Goal: Transaction & Acquisition: Obtain resource

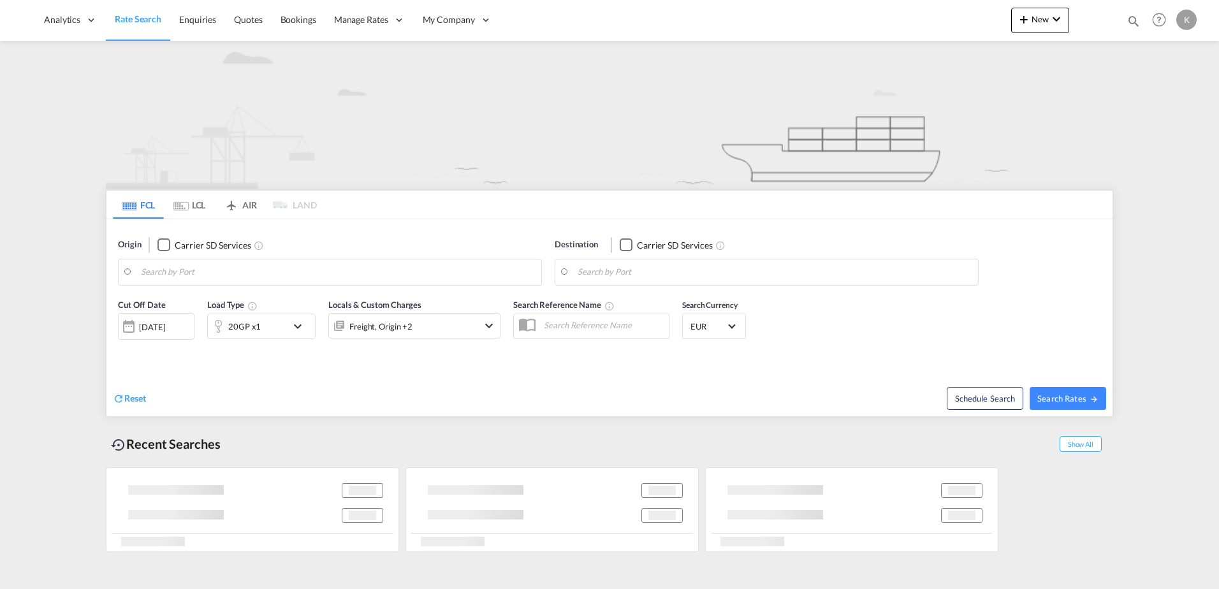
type input "[GEOGRAPHIC_DATA], [GEOGRAPHIC_DATA]"
type input "[GEOGRAPHIC_DATA], BEANR"
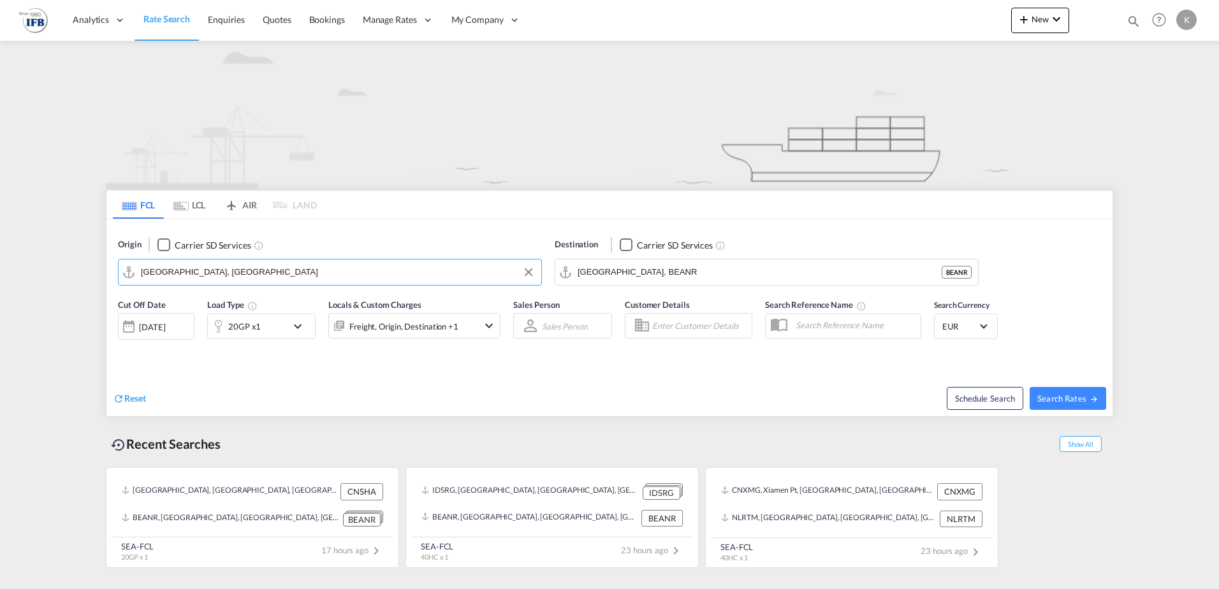
type input "a"
click at [222, 320] on div "Qingdao Pt China CNQDG" at bounding box center [240, 307] width 242 height 38
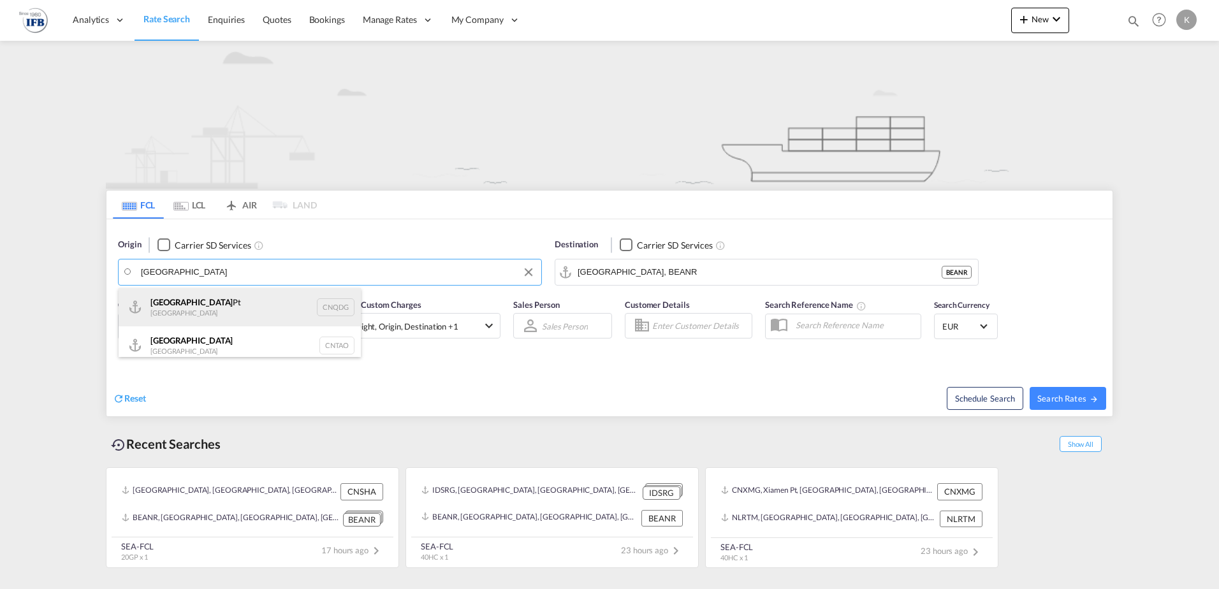
click at [204, 308] on div "Qingdao Pt China CNQDG" at bounding box center [240, 307] width 242 height 38
type input "Qingdao Pt, CNQDG"
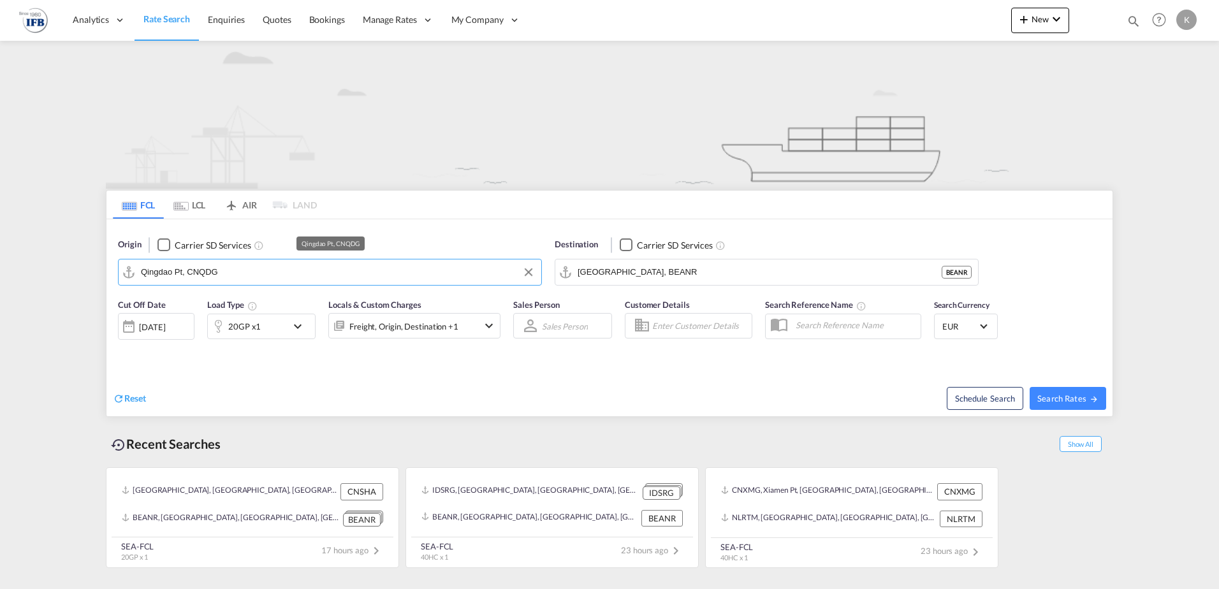
click at [277, 275] on input "Qingdao Pt, CNQDG" at bounding box center [338, 272] width 394 height 19
click at [964, 272] on button "Clear Input" at bounding box center [965, 272] width 19 height 19
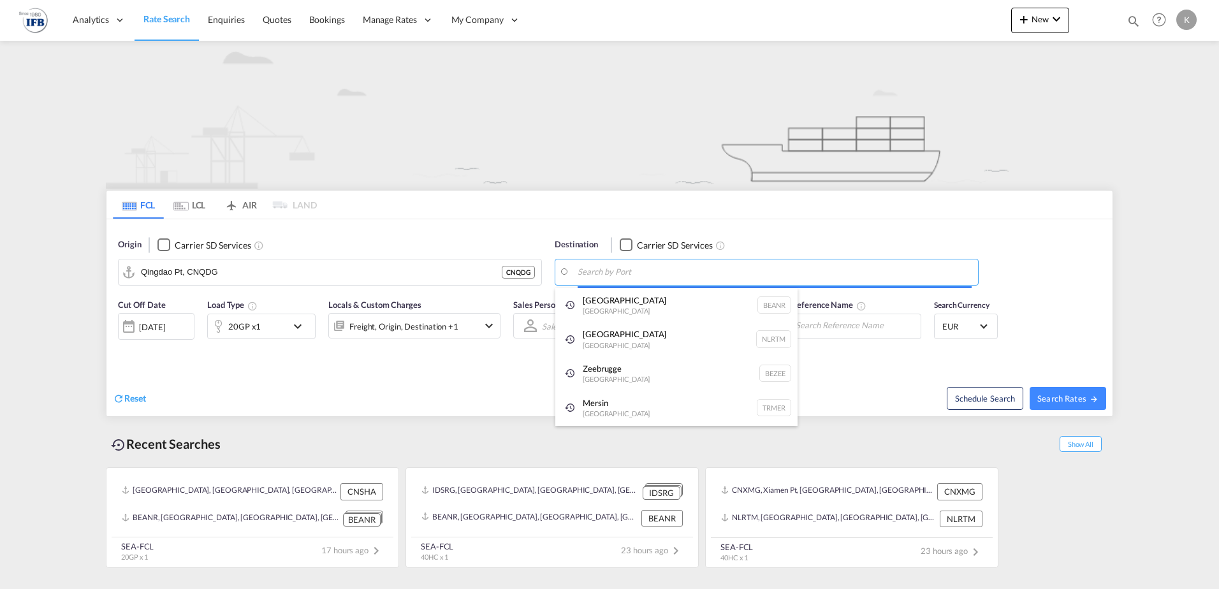
click at [596, 272] on body "Analytics Reports Dashboard Rate Search Enquiries Quotes Bookings" at bounding box center [609, 294] width 1219 height 589
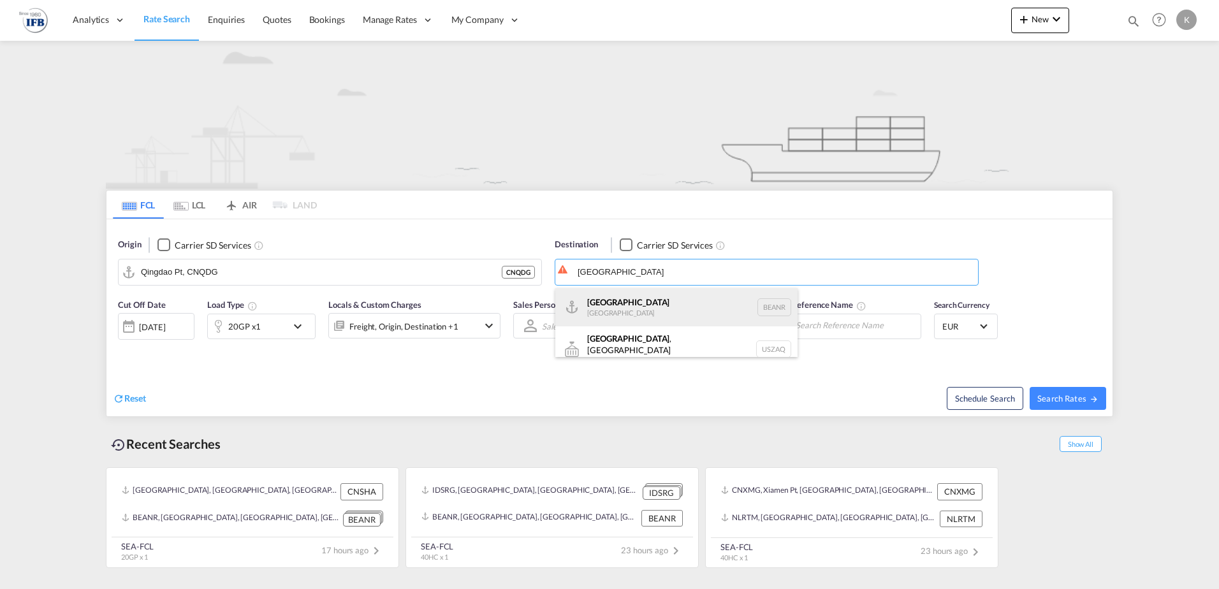
click at [616, 300] on div "[GEOGRAPHIC_DATA] [GEOGRAPHIC_DATA] BEANR" at bounding box center [676, 307] width 242 height 38
type input "[GEOGRAPHIC_DATA], BEANR"
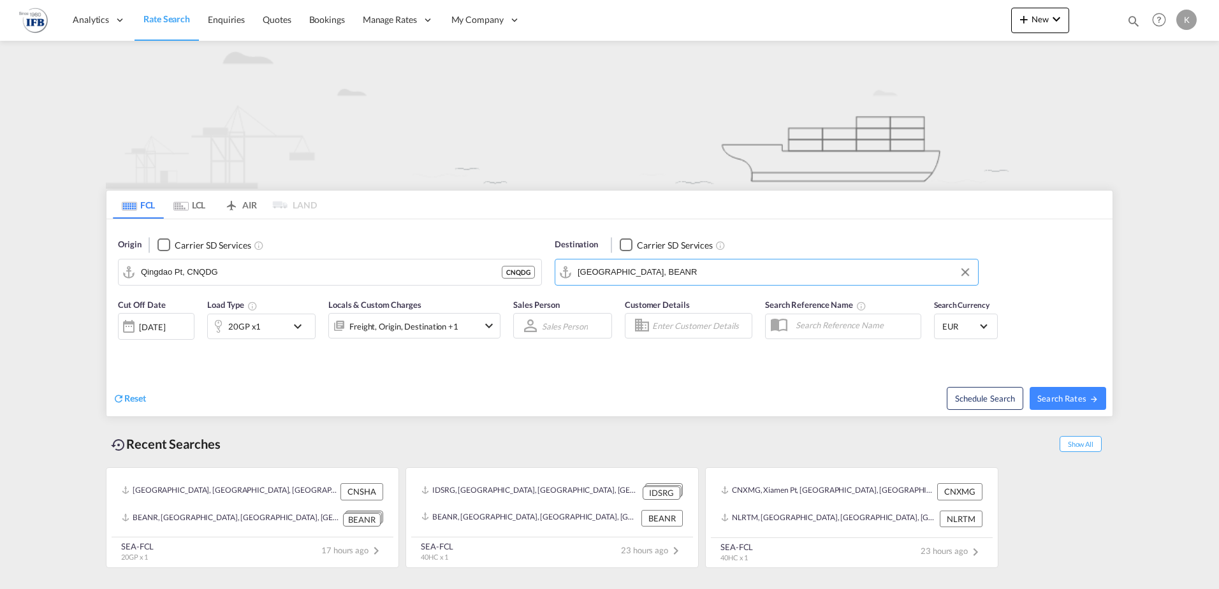
click at [303, 328] on md-icon "icon-chevron-down" at bounding box center [301, 326] width 22 height 15
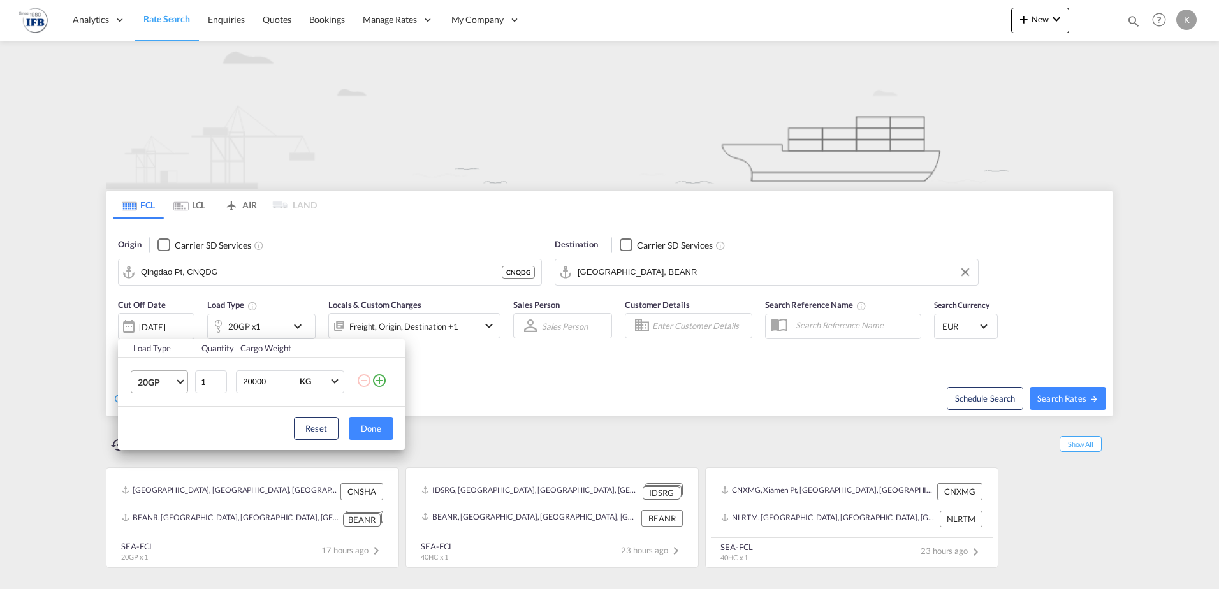
click at [168, 380] on span "20GP" at bounding box center [156, 382] width 37 height 13
drag, startPoint x: 159, startPoint y: 444, endPoint x: 277, endPoint y: 436, distance: 118.2
click at [159, 444] on div "40HC" at bounding box center [150, 443] width 24 height 13
drag, startPoint x: 386, startPoint y: 428, endPoint x: 352, endPoint y: 395, distance: 48.2
click at [386, 428] on button "Done" at bounding box center [371, 428] width 45 height 23
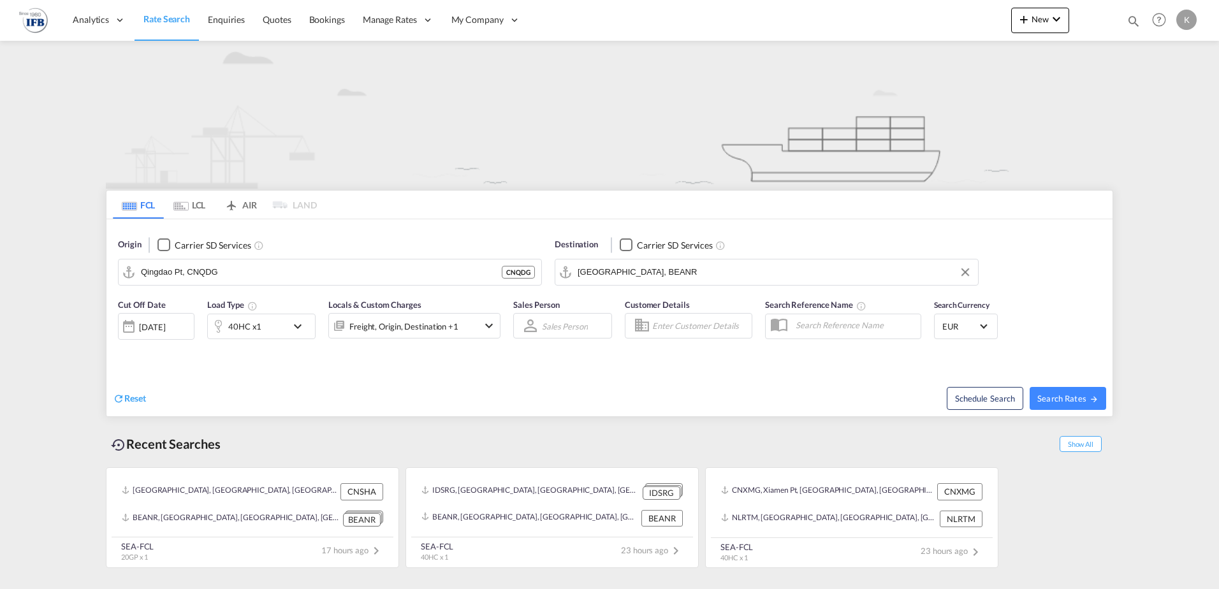
click at [165, 328] on div "[DATE]" at bounding box center [152, 326] width 26 height 11
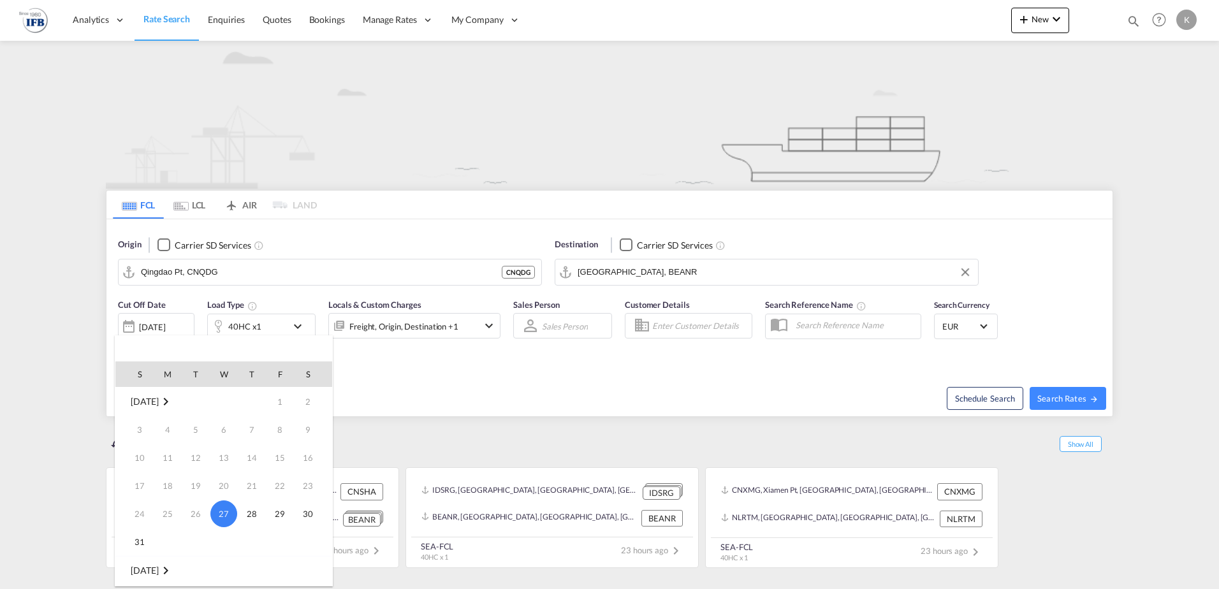
click at [173, 567] on md-icon "September 2025" at bounding box center [165, 570] width 15 height 15
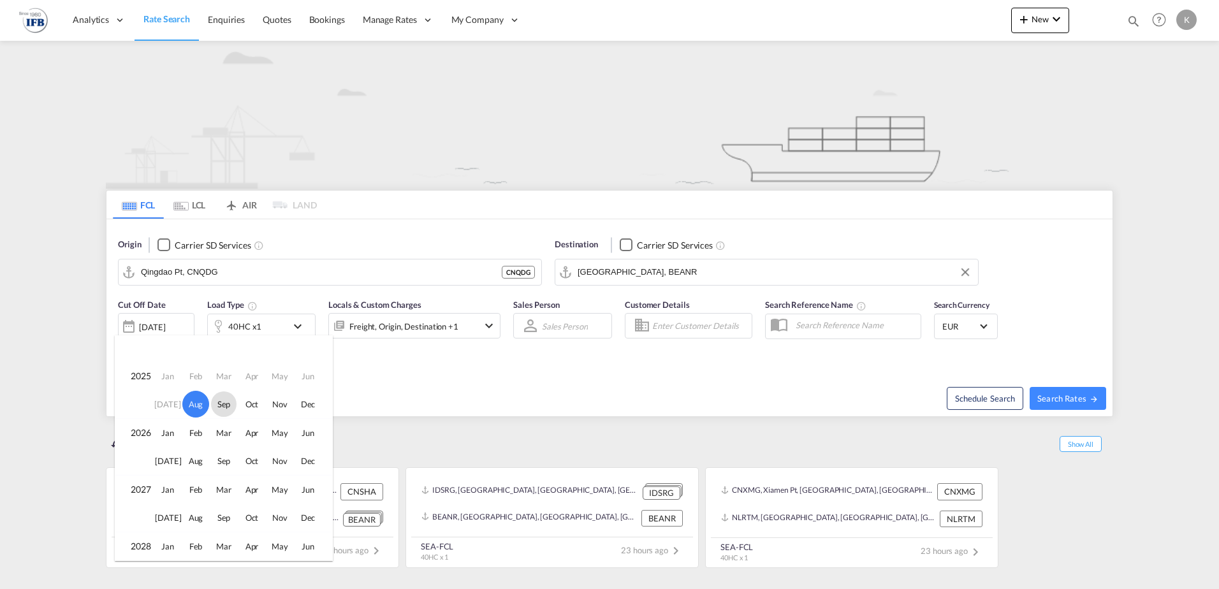
click at [217, 398] on span "Sep" at bounding box center [224, 404] width 26 height 26
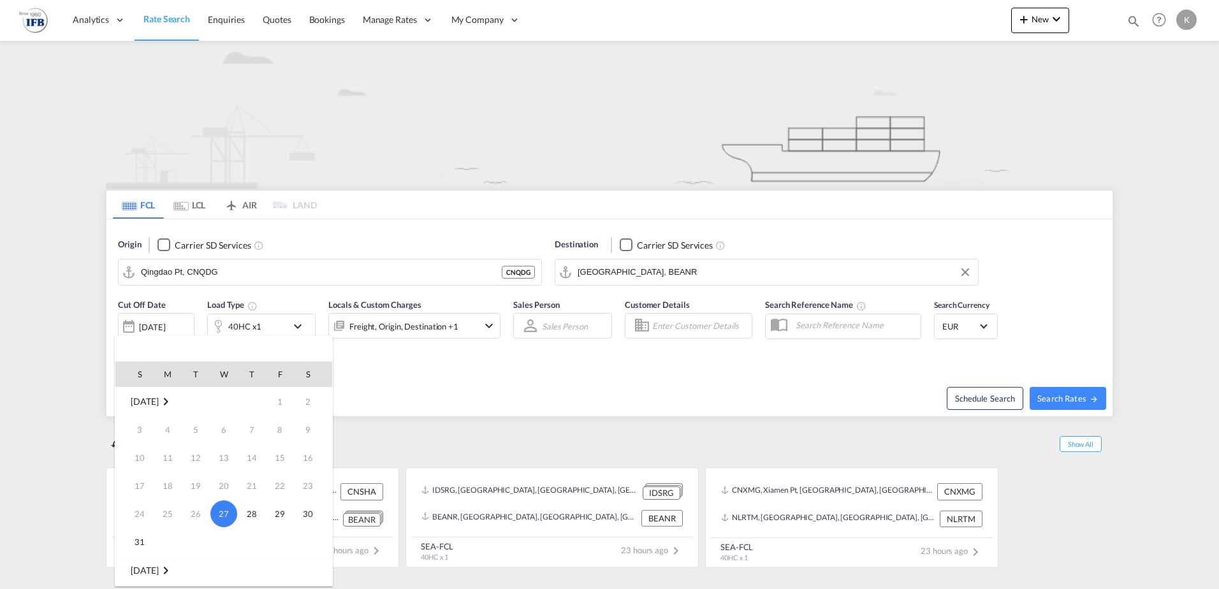
scroll to position [169, 0]
click at [231, 432] on span "3" at bounding box center [224, 430] width 26 height 26
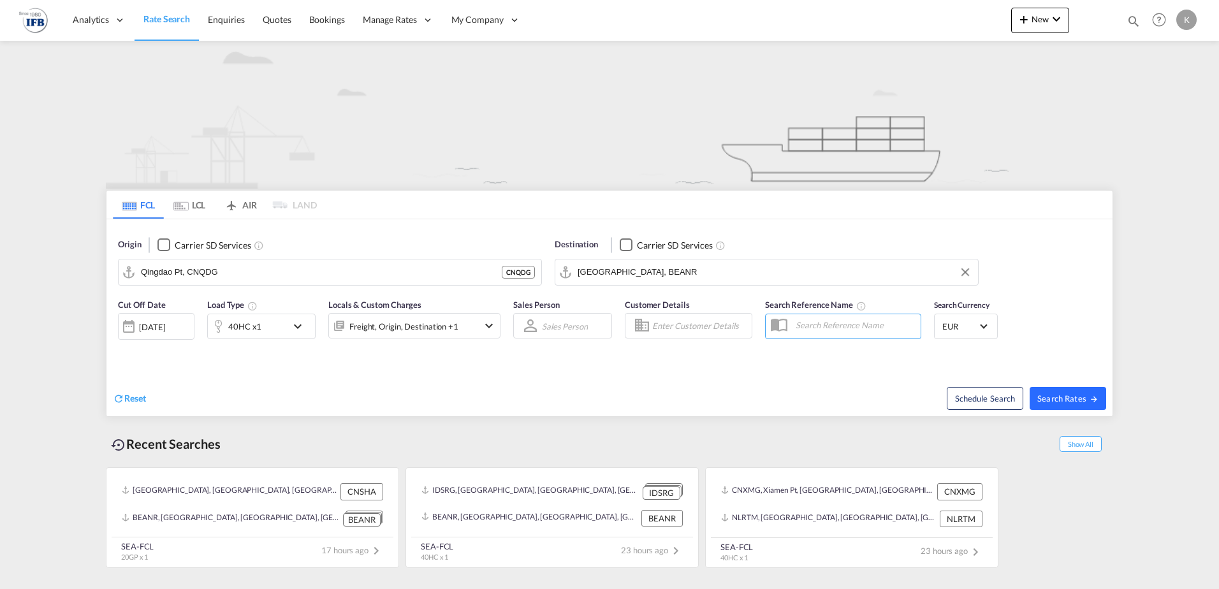
click at [1074, 399] on span "Search Rates" at bounding box center [1067, 398] width 61 height 10
type input "CNQDG to BEANR / [DATE]"
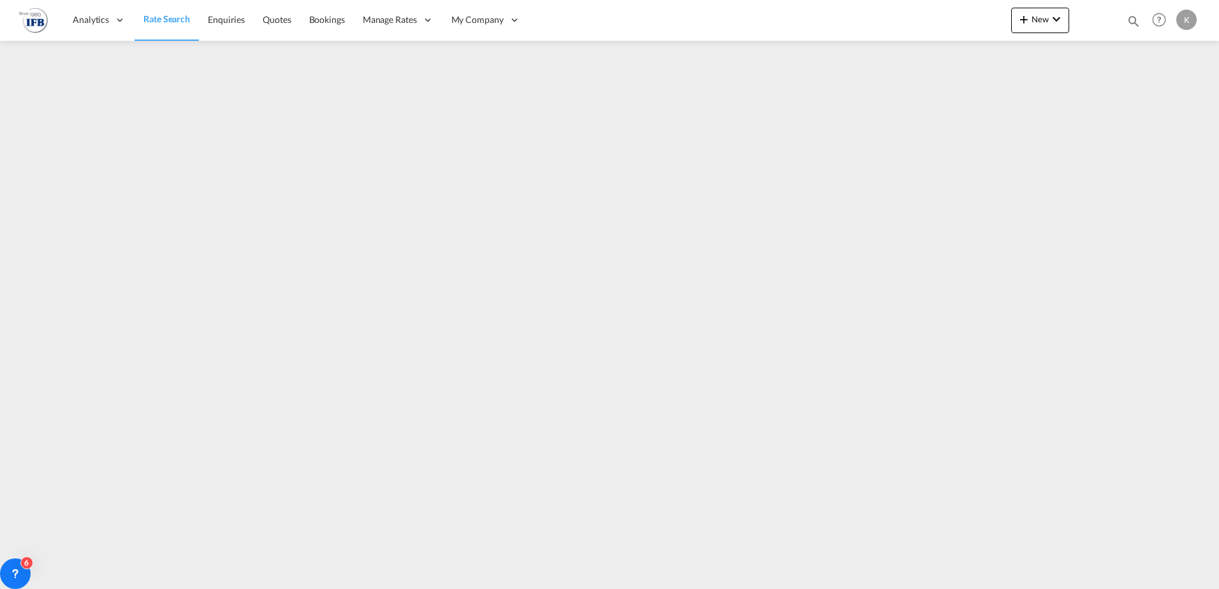
click at [158, 20] on span "Rate Search" at bounding box center [166, 18] width 47 height 11
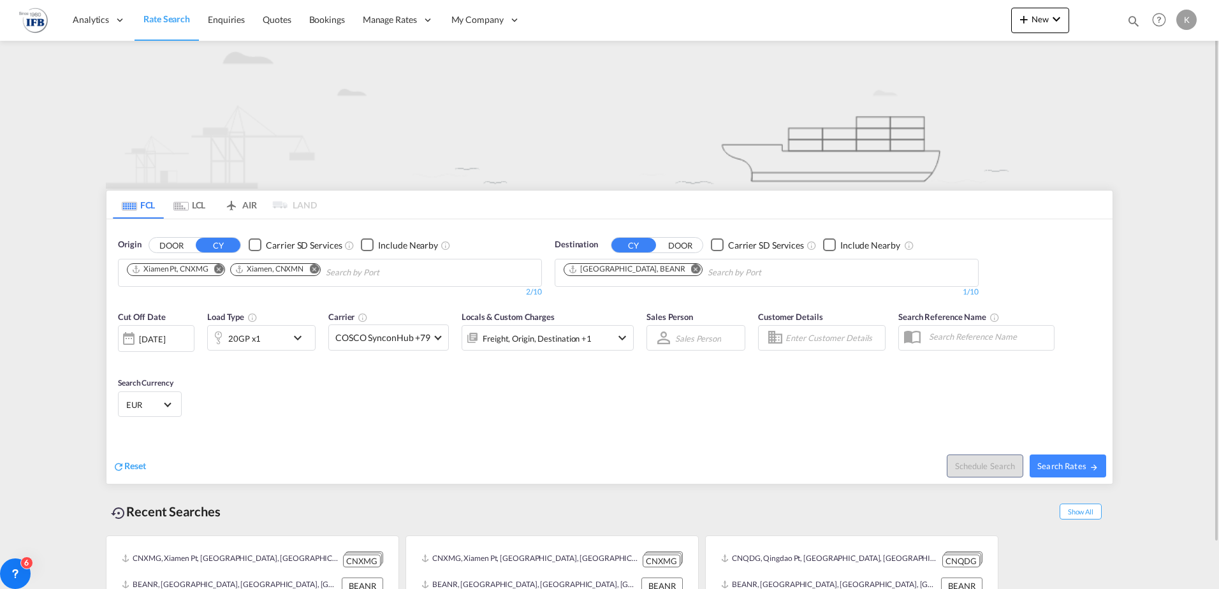
click at [199, 202] on md-tab-item "LCL" at bounding box center [189, 205] width 51 height 28
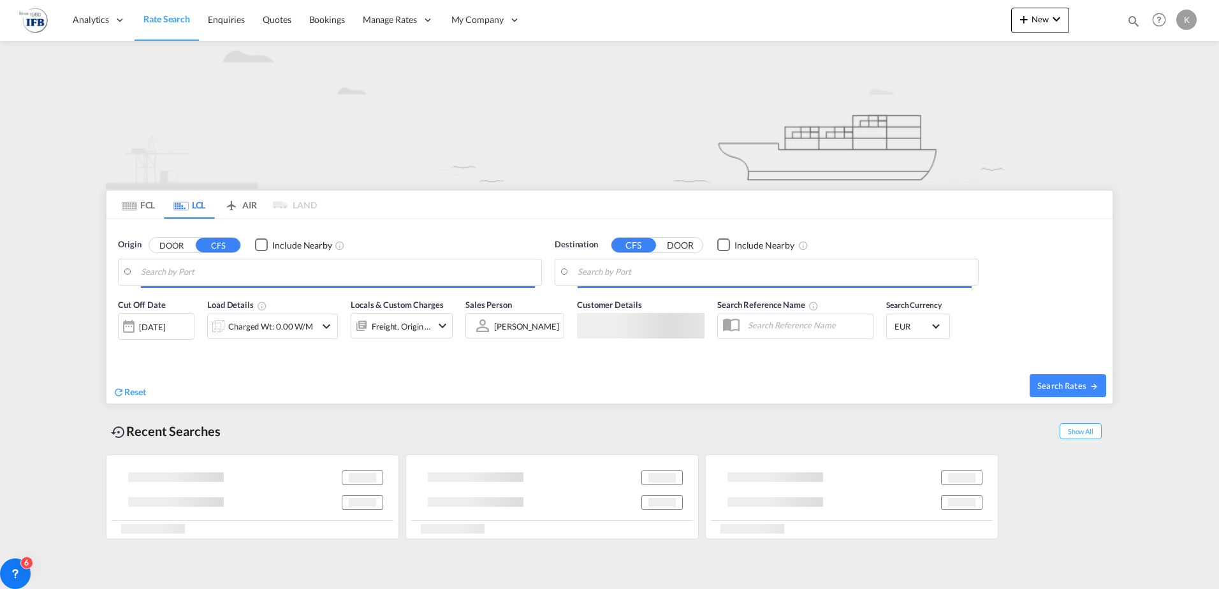
type input "Nanchang, JX, CNKHN"
type input "[GEOGRAPHIC_DATA], BEANR"
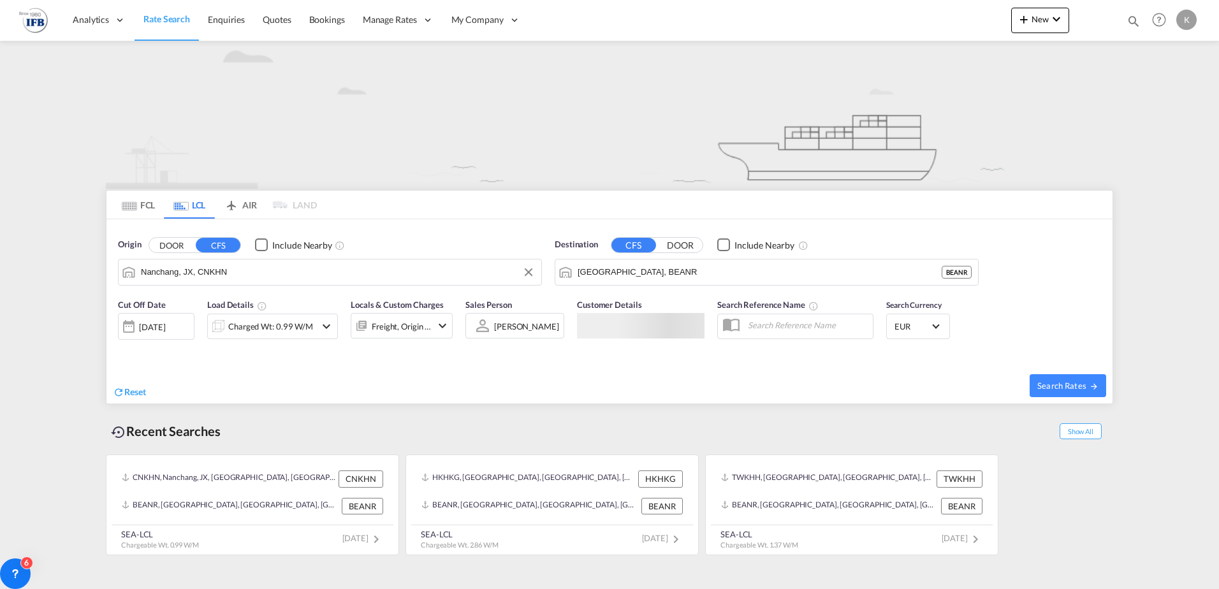
click at [184, 270] on input "Nanchang, JX, CNKHN" at bounding box center [338, 272] width 394 height 19
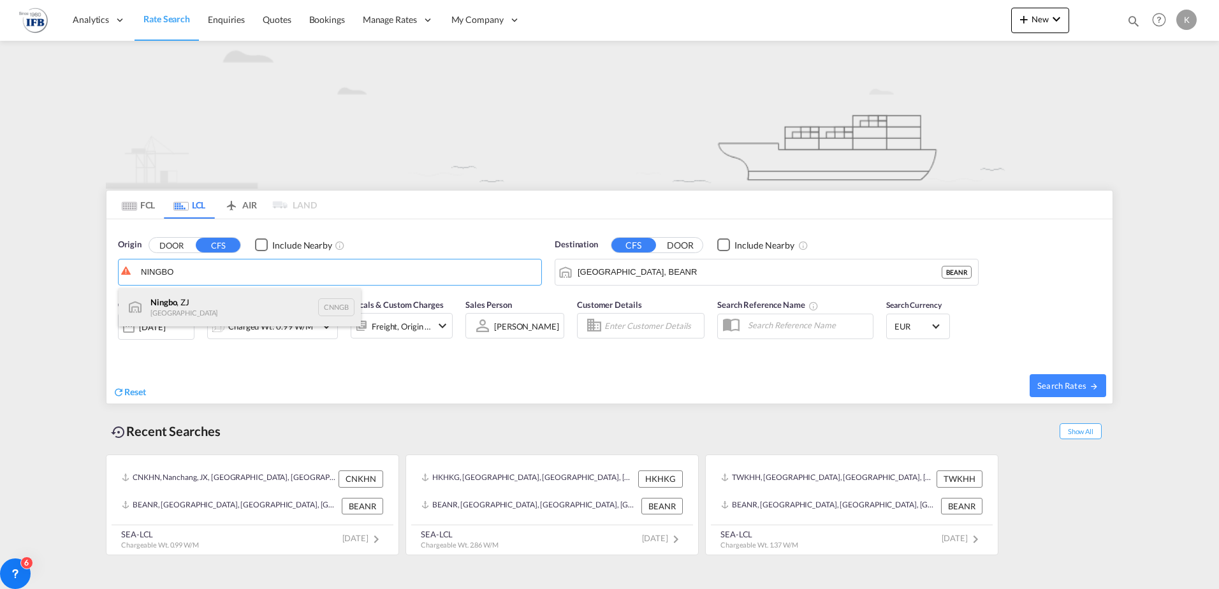
click at [187, 302] on div "Ningbo , ZJ China CNNGB" at bounding box center [240, 307] width 242 height 38
type input "Ningbo, ZJ, CNNGB"
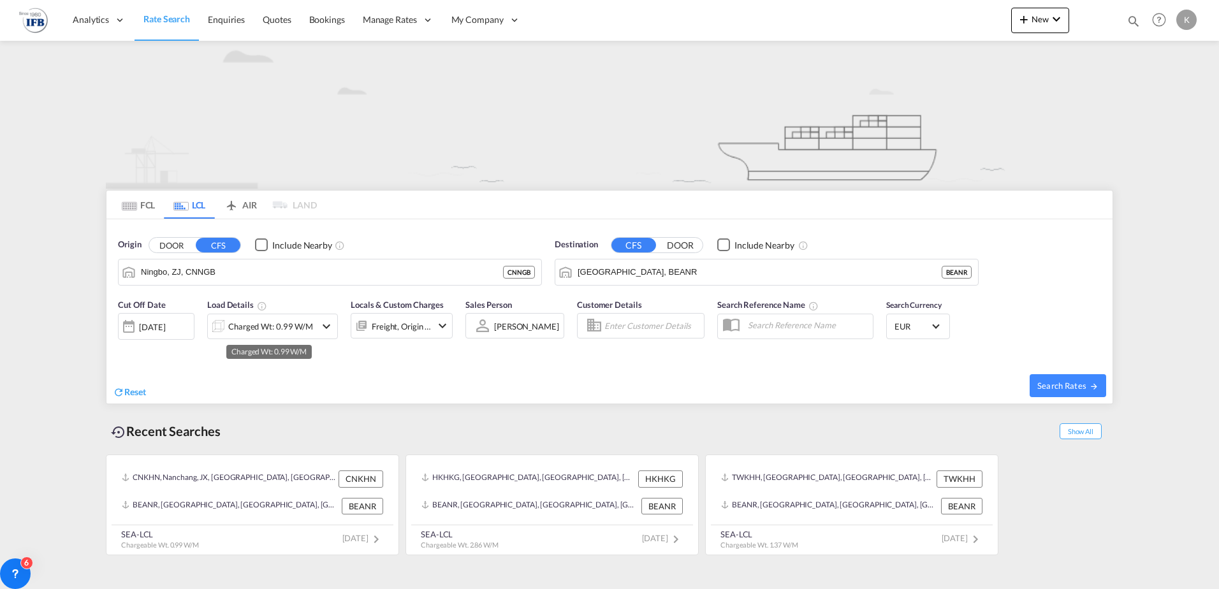
click at [285, 324] on div "Charged Wt: 0.99 W/M" at bounding box center [270, 326] width 85 height 18
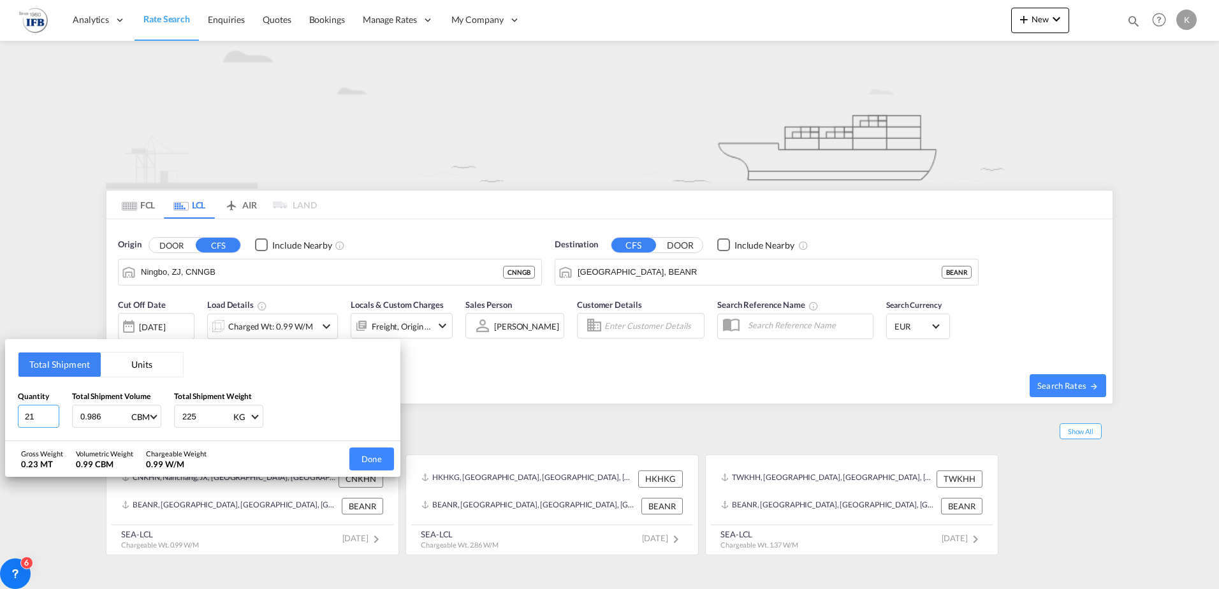
drag, startPoint x: 35, startPoint y: 419, endPoint x: -113, endPoint y: 402, distance: 149.5
click at [0, 402] on html "Analytics Reports Dashboard Rate Search Enquiries Quotes" at bounding box center [609, 294] width 1219 height 589
type input "8"
click at [119, 409] on input "0.986" at bounding box center [104, 416] width 51 height 22
drag, startPoint x: 106, startPoint y: 416, endPoint x: 10, endPoint y: 408, distance: 97.3
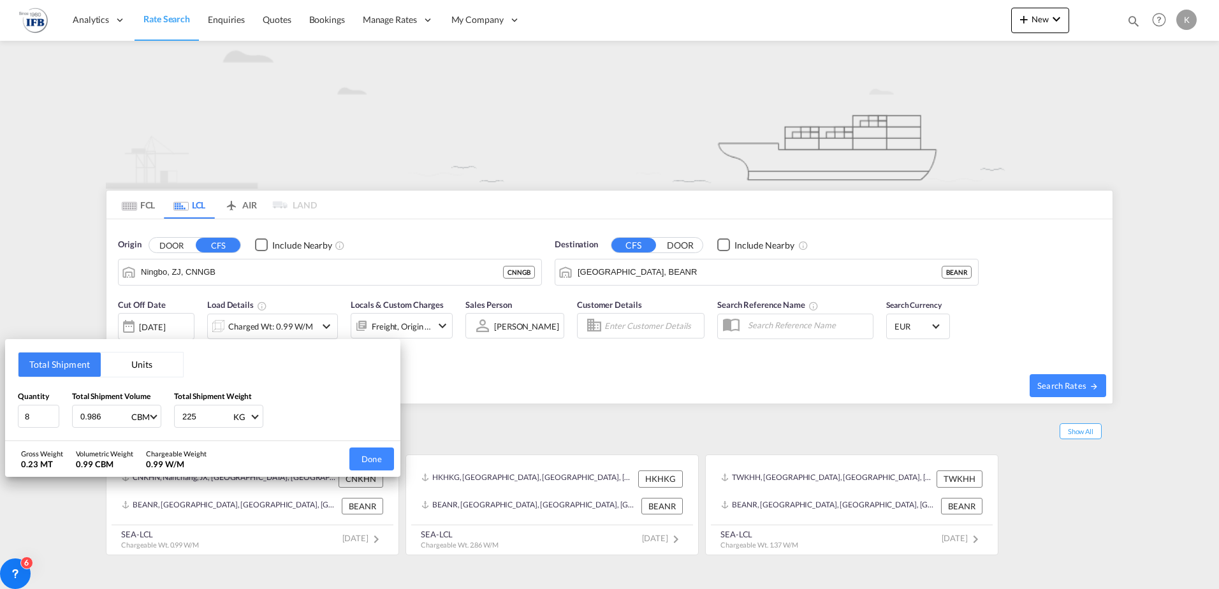
click at [10, 408] on div "Total Shipment Units Quantity 8 Total Shipment Volume 0.986 CBM CBM CFT Total S…" at bounding box center [202, 390] width 395 height 102
type input "2"
type input "2.877"
type input "2784"
click at [384, 457] on button "Done" at bounding box center [371, 459] width 45 height 23
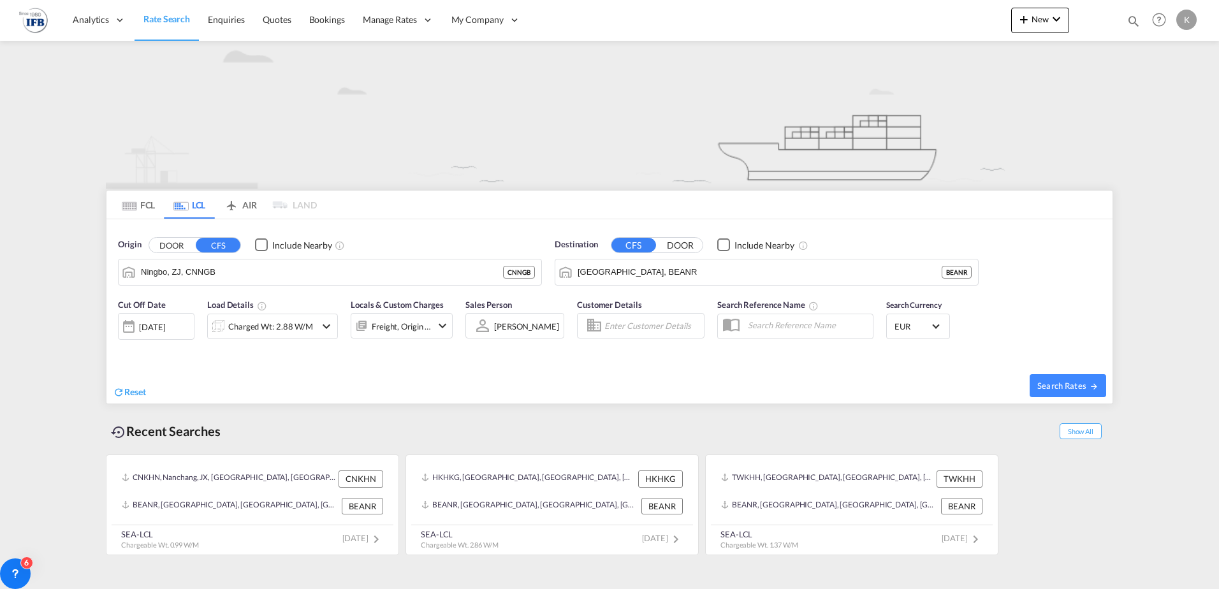
click at [165, 323] on div "[DATE]" at bounding box center [152, 326] width 26 height 11
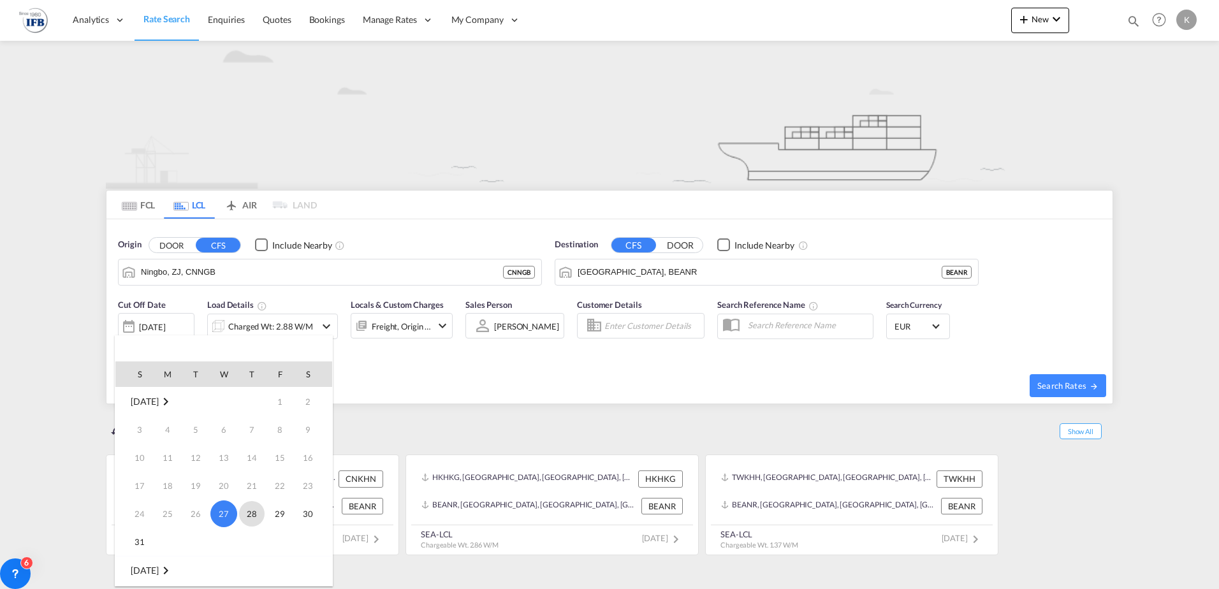
scroll to position [128, 0]
drag, startPoint x: 169, startPoint y: 470, endPoint x: 341, endPoint y: 447, distance: 173.6
click at [169, 469] on span "1" at bounding box center [168, 471] width 26 height 26
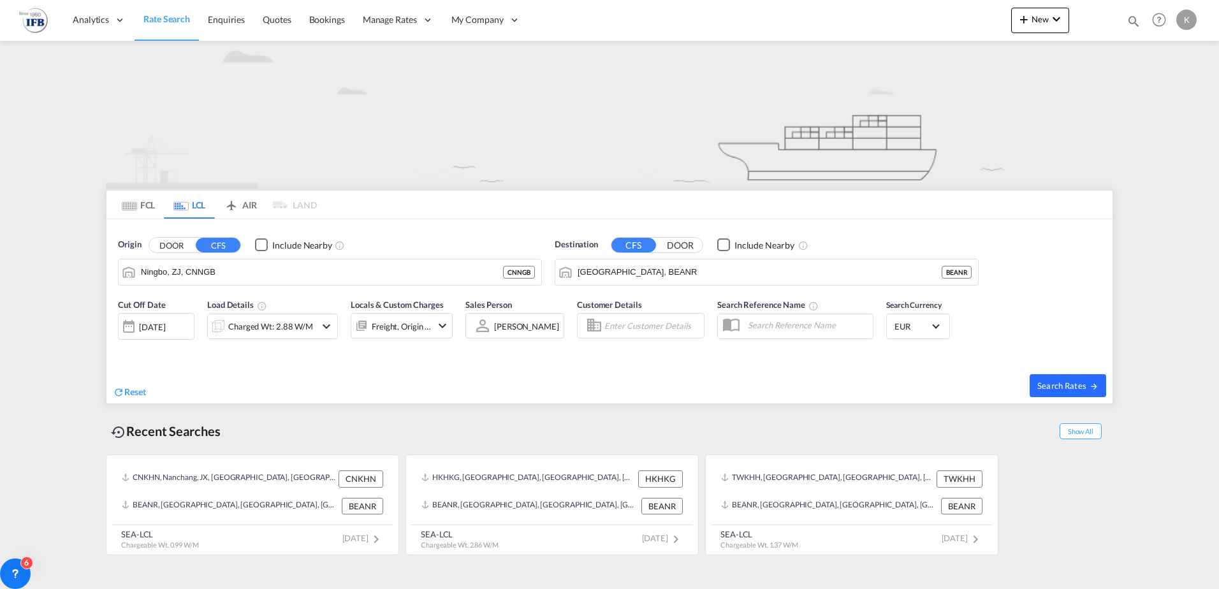
click at [1080, 383] on span "Search Rates" at bounding box center [1067, 386] width 61 height 10
type input "CNNGB to BEANR / [DATE]"
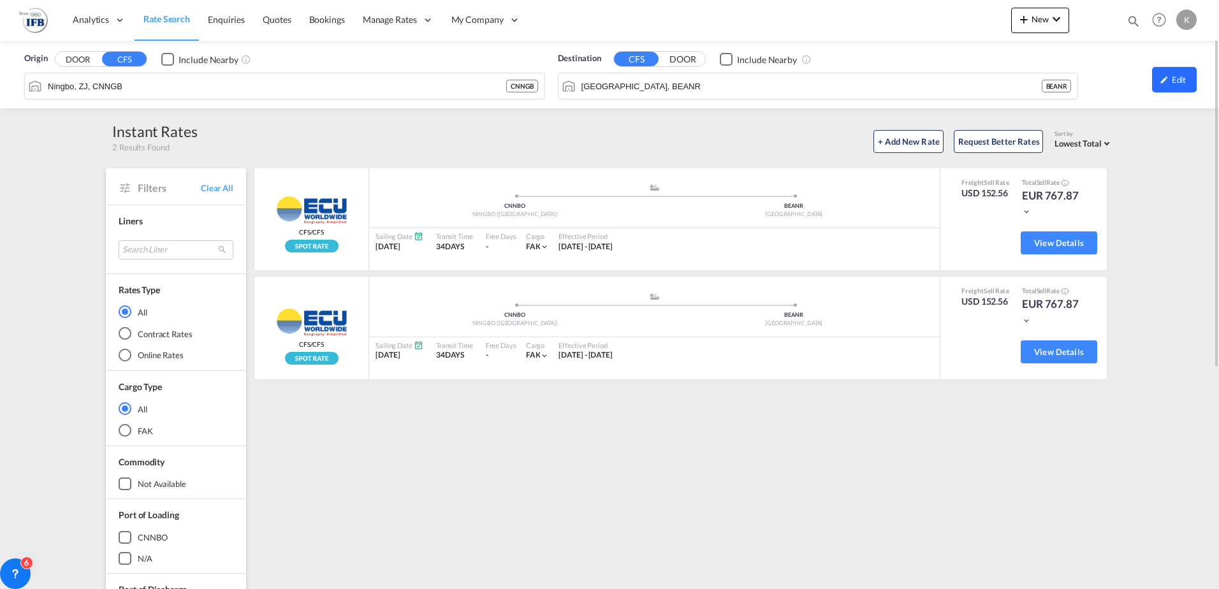
click at [1173, 82] on div "Edit" at bounding box center [1174, 80] width 45 height 26
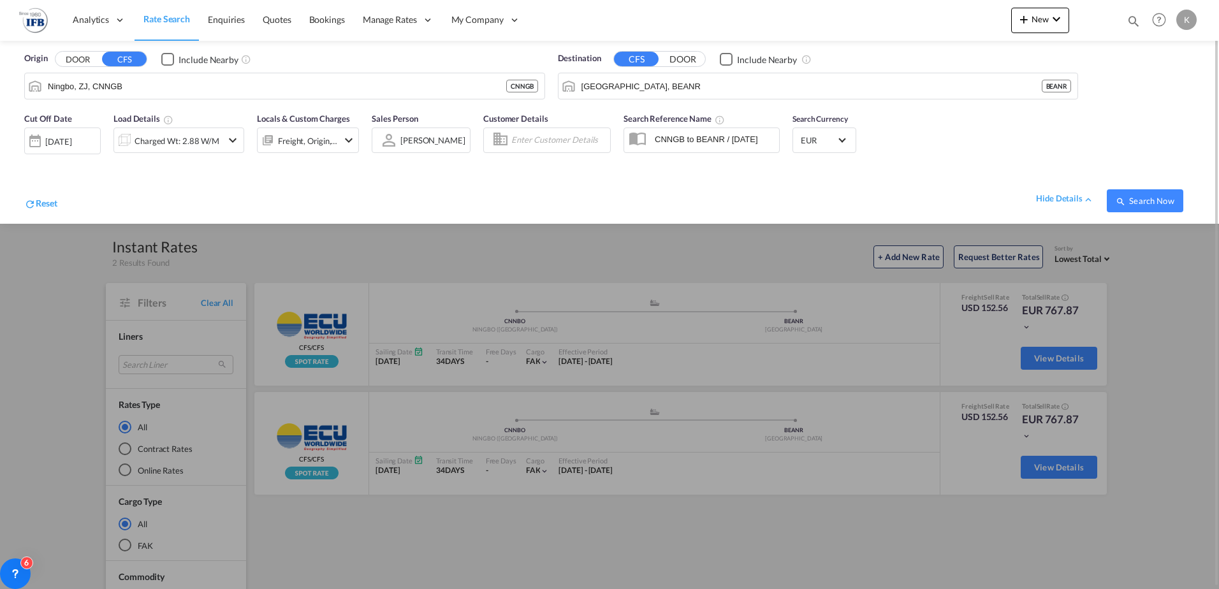
click at [71, 142] on div "[DATE]" at bounding box center [58, 141] width 26 height 11
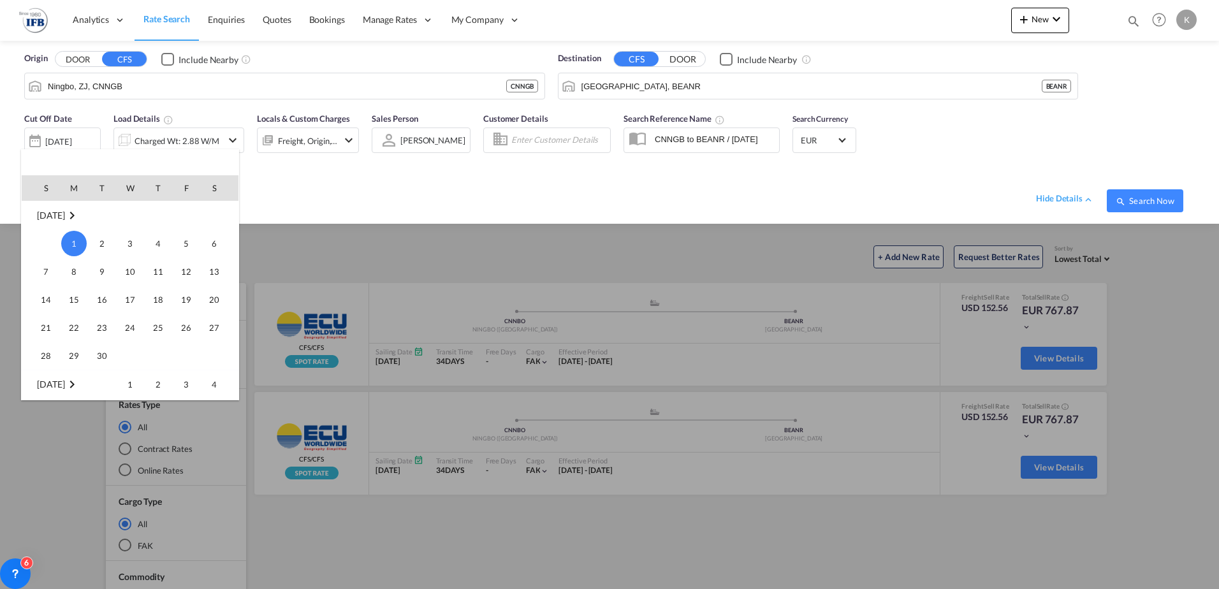
scroll to position [105, 0]
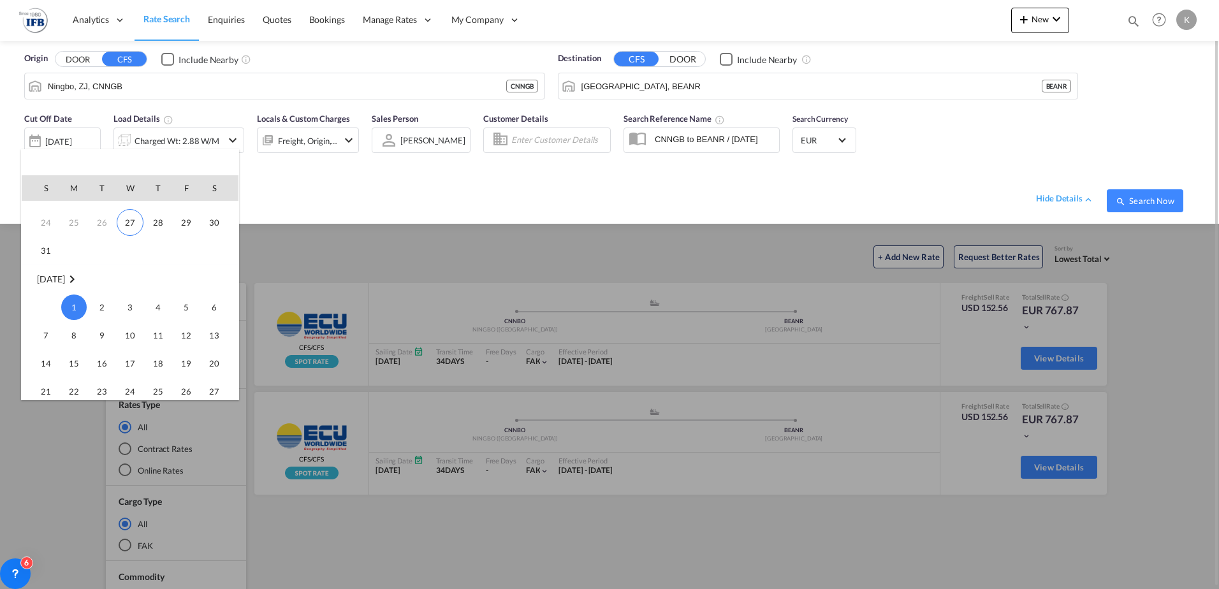
drag, startPoint x: 122, startPoint y: 221, endPoint x: 867, endPoint y: 244, distance: 745.6
click at [121, 221] on span "27" at bounding box center [130, 222] width 27 height 27
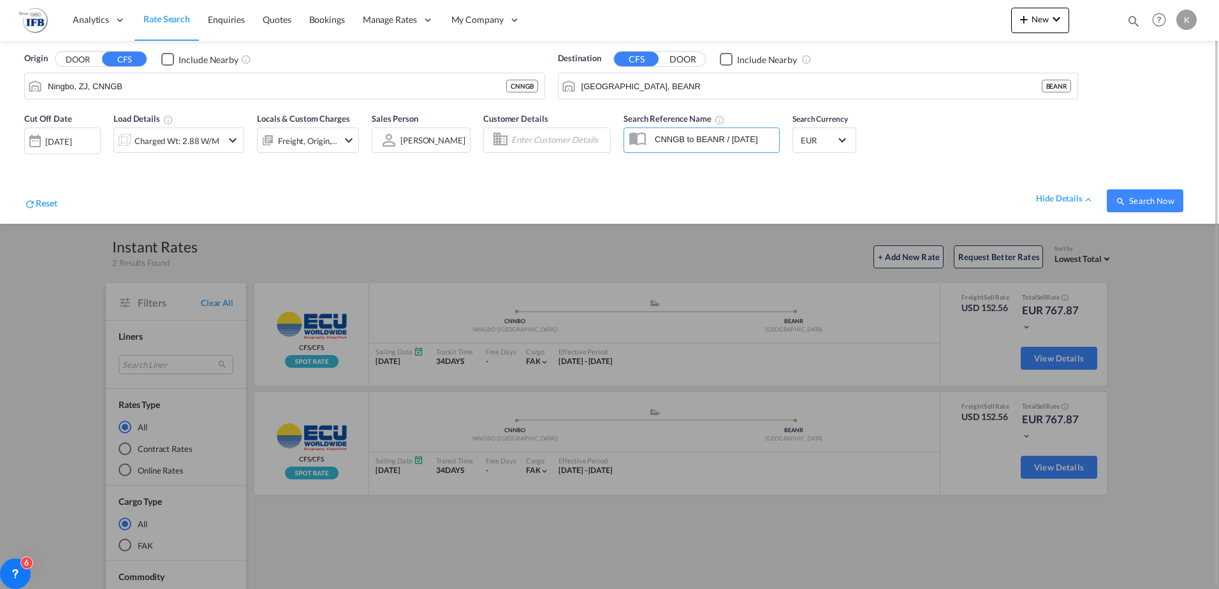
click at [204, 137] on div "Charged Wt: 2.88 W/M" at bounding box center [177, 141] width 85 height 18
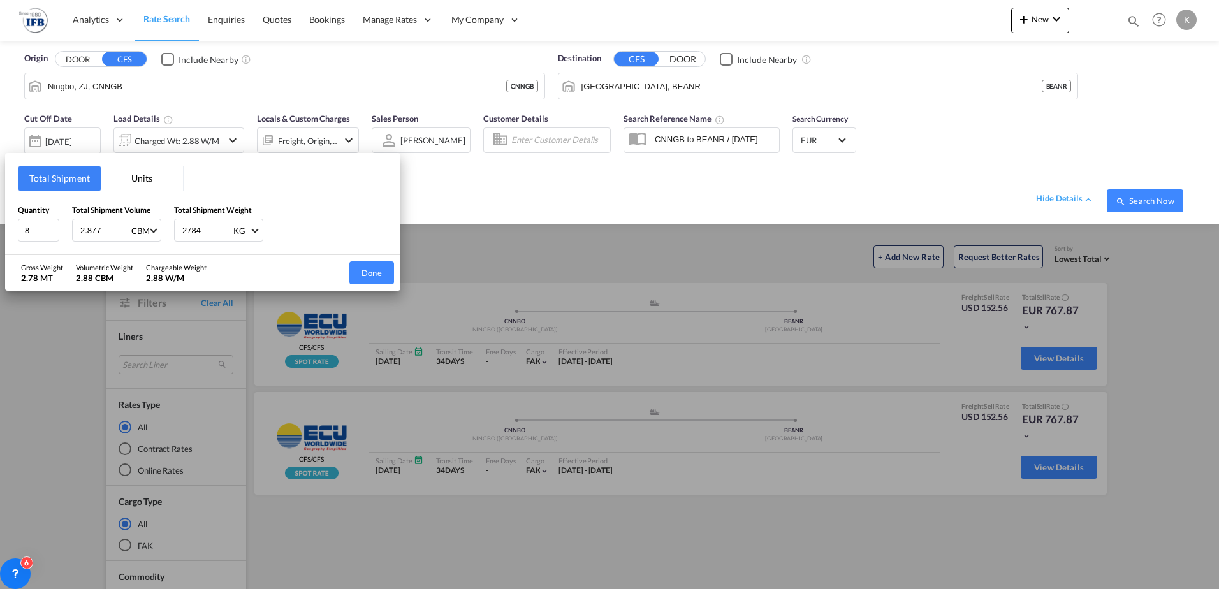
click at [1189, 208] on div "Total Shipment Units Quantity 8 Total Shipment Volume 2.877 CBM CBM CFT Total S…" at bounding box center [609, 294] width 1219 height 589
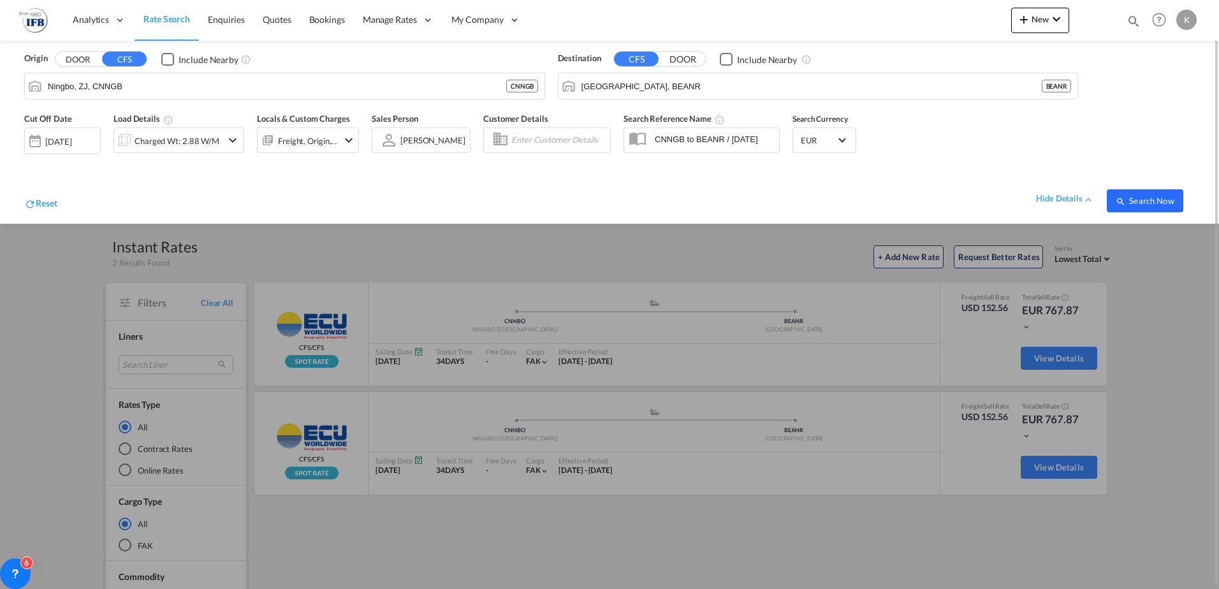
click at [1163, 200] on span "Search Now" at bounding box center [1145, 201] width 58 height 10
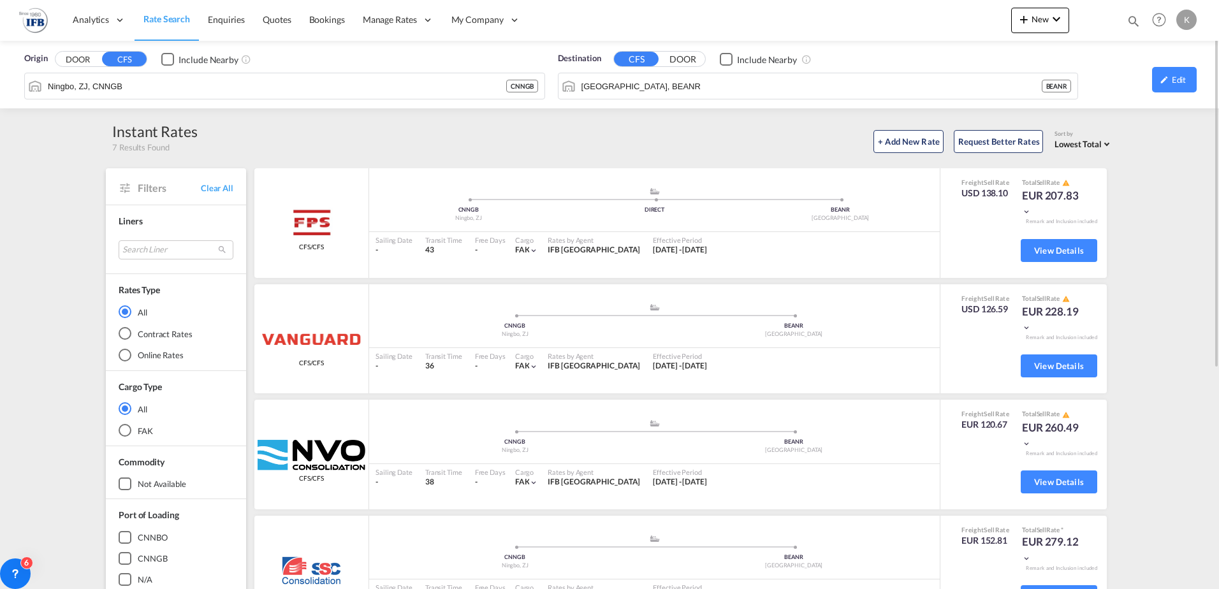
click at [1096, 144] on span "Lowest Total" at bounding box center [1077, 144] width 47 height 10
click at [1089, 115] on span "Lowest Freight" at bounding box center [1083, 112] width 54 height 10
